Goal: Task Accomplishment & Management: Use online tool/utility

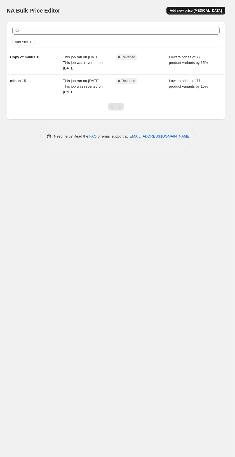
click at [186, 10] on span "Add new price [MEDICAL_DATA]" at bounding box center [195, 10] width 52 height 4
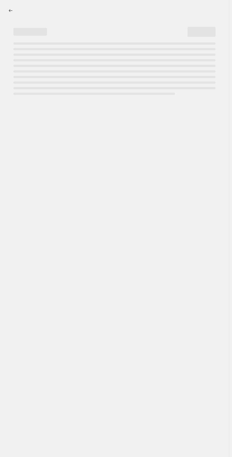
select select "percentage"
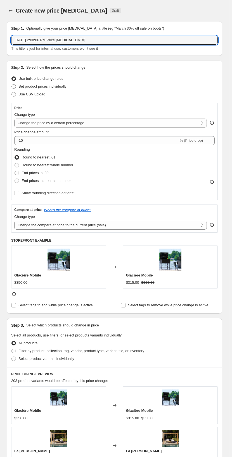
drag, startPoint x: 90, startPoint y: 41, endPoint x: -16, endPoint y: 44, distance: 105.9
click at [0, 44] on html "Home Settings Plans Skip to content Create new price change job. This page is r…" at bounding box center [116, 228] width 232 height 457
type input "tempo 15%"
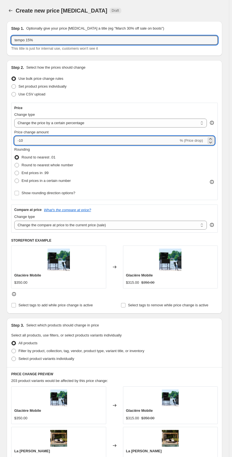
click at [54, 140] on input "-10" at bounding box center [96, 140] width 164 height 9
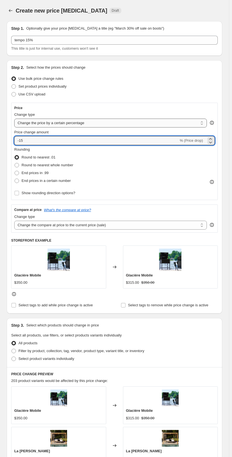
type input "-15"
click at [67, 125] on select "Change the price to a certain amount Change the price by a certain amount Chang…" at bounding box center [110, 123] width 192 height 9
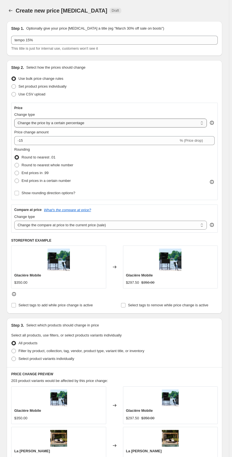
click at [67, 125] on select "Change the price to a certain amount Change the price by a certain amount Chang…" at bounding box center [110, 123] width 192 height 9
click at [75, 106] on div "Price Change type Change the price to a certain amount Change the price by a ce…" at bounding box center [114, 151] width 206 height 97
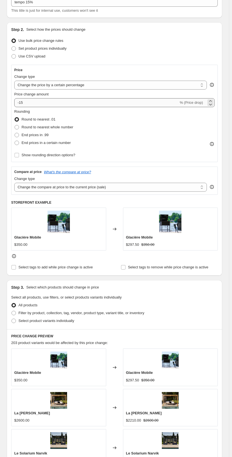
scroll to position [56, 0]
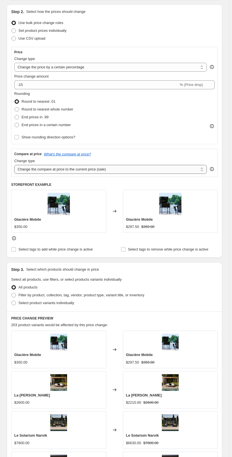
click at [54, 170] on select "Change the compare at price to the current price (sale) Change the compare at p…" at bounding box center [110, 169] width 192 height 9
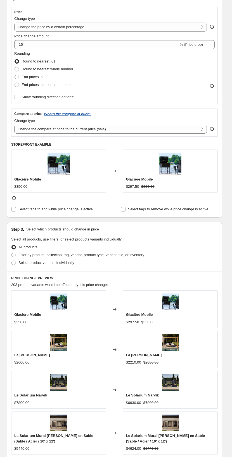
scroll to position [112, 0]
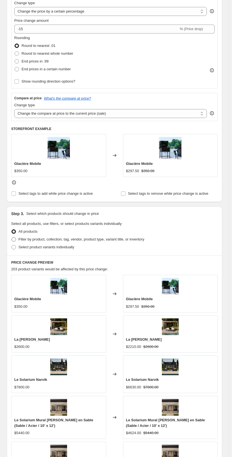
click at [44, 240] on span "Filter by product, collection, tag, vendor, product type, variant title, or inv…" at bounding box center [81, 239] width 126 height 4
click at [12, 238] on input "Filter by product, collection, tag, vendor, product type, variant title, or inv…" at bounding box center [11, 237] width 0 height 0
radio input "true"
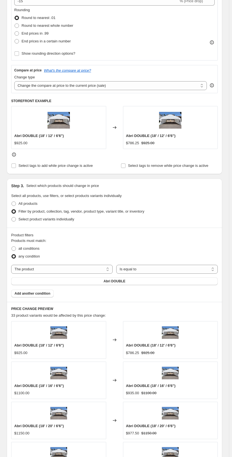
scroll to position [168, 0]
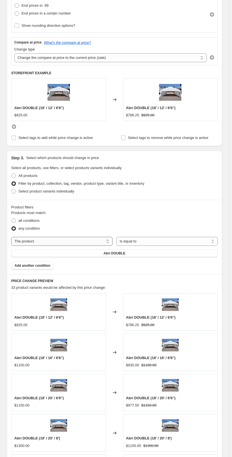
click at [43, 241] on select "The product The product's collection The product's tag The product's vendor The…" at bounding box center [61, 241] width 101 height 9
select select "collection"
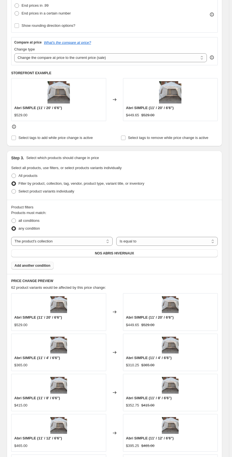
click at [45, 266] on span "Add another condition" at bounding box center [33, 266] width 36 height 4
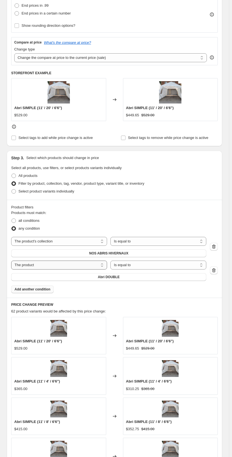
click at [46, 266] on select "The product The product's collection The product's tag The product's vendor The…" at bounding box center [59, 265] width 96 height 9
select select "collection"
click at [112, 278] on span "NOS ABRIS HIVERNAUX" at bounding box center [108, 277] width 39 height 4
click at [104, 254] on span "NOS ABRIS HIVERNAUX" at bounding box center [108, 253] width 39 height 4
click at [104, 278] on span "NOS ABRIS HIVERNAUX" at bounding box center [108, 277] width 39 height 4
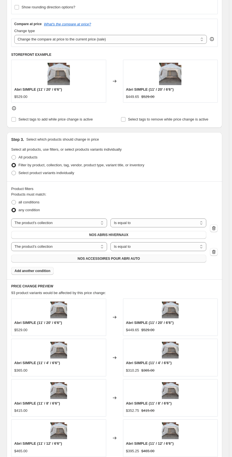
scroll to position [195, 0]
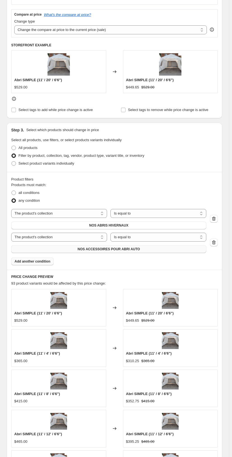
click at [49, 259] on button "Add another condition" at bounding box center [32, 262] width 42 height 8
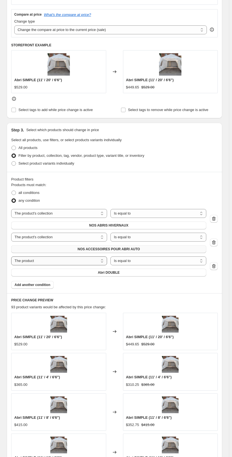
click at [50, 263] on select "The product The product's collection The product's tag The product's vendor The…" at bounding box center [59, 261] width 96 height 9
select select "collection"
click at [110, 274] on span "NOS ABRIS HIVERNAUX" at bounding box center [108, 273] width 39 height 4
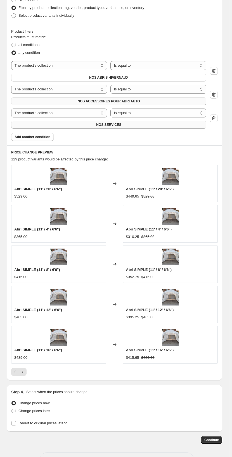
scroll to position [363, 0]
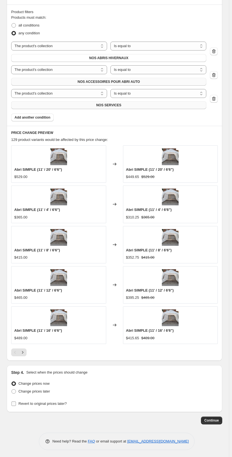
click at [36, 406] on span "Revert to original prices later?" at bounding box center [42, 404] width 48 height 4
click at [16, 406] on input "Revert to original prices later?" at bounding box center [13, 404] width 4 height 4
checkbox input "true"
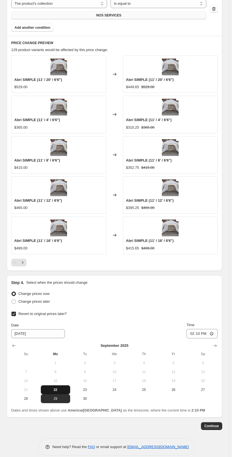
scroll to position [460, 0]
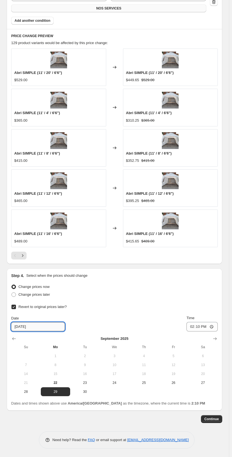
click at [45, 328] on input "9/29/2025" at bounding box center [38, 326] width 54 height 9
click at [30, 328] on input "9/29/2025" at bounding box center [38, 326] width 54 height 9
click at [215, 339] on icon "Show next month, October 2025" at bounding box center [215, 339] width 6 height 6
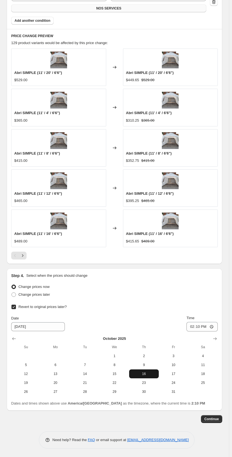
click at [140, 374] on span "16" at bounding box center [143, 374] width 25 height 4
type input "10/16/2025"
click at [211, 328] on input "14:10" at bounding box center [201, 326] width 31 height 9
click at [209, 327] on input "14:10" at bounding box center [201, 326] width 31 height 9
click at [214, 326] on input "14:10" at bounding box center [201, 326] width 31 height 9
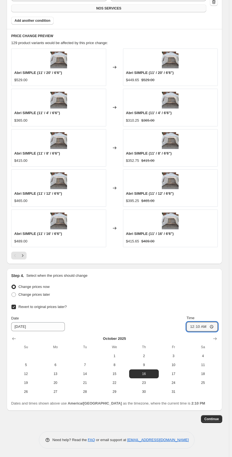
type input "00:10"
click at [189, 313] on div "Revert to original prices later? Date 10/16/2025 Time 00:10 October 2025 Su Mo …" at bounding box center [114, 349] width 206 height 93
click at [209, 418] on span "Continue" at bounding box center [211, 419] width 15 height 4
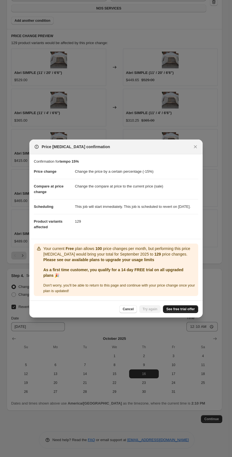
click at [175, 312] on span "See free trial offer" at bounding box center [180, 309] width 28 height 4
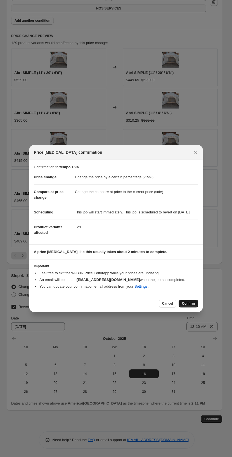
click at [187, 306] on span "Confirm" at bounding box center [188, 304] width 13 height 4
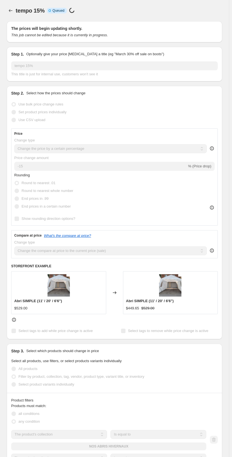
scroll to position [460, 0]
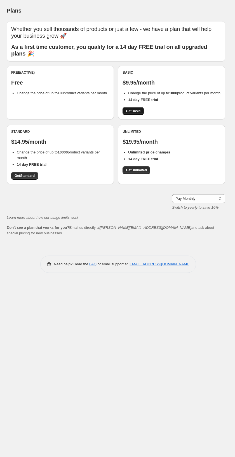
click at [123, 115] on link "Get Basic" at bounding box center [132, 111] width 21 height 8
